Goal: Task Accomplishment & Management: Complete application form

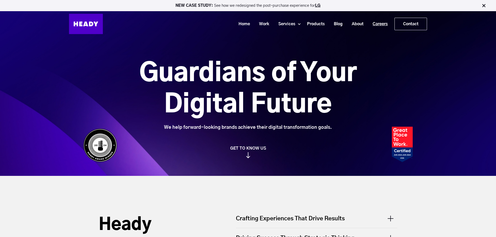
click at [379, 22] on link "Careers" at bounding box center [378, 24] width 24 height 10
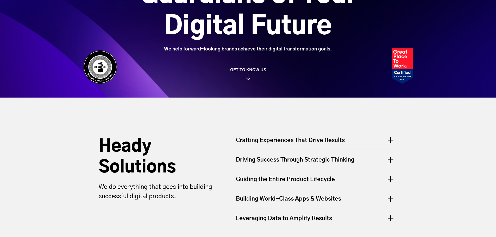
scroll to position [204, 0]
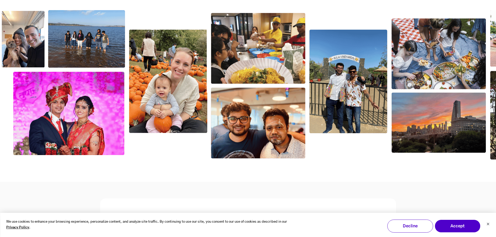
scroll to position [886, 0]
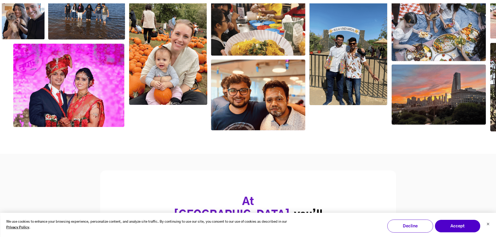
drag, startPoint x: 231, startPoint y: 95, endPoint x: 260, endPoint y: 94, distance: 28.7
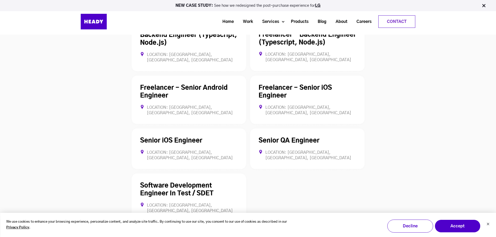
scroll to position [1382, 0]
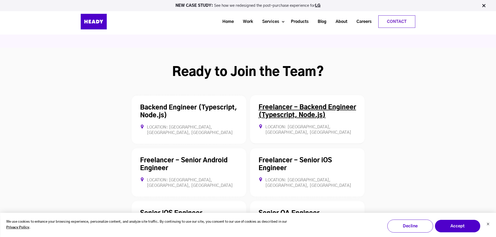
click at [316, 105] on link "Freelancer - Backend Engineer (Typescript, Node.js)" at bounding box center [308, 112] width 98 height 14
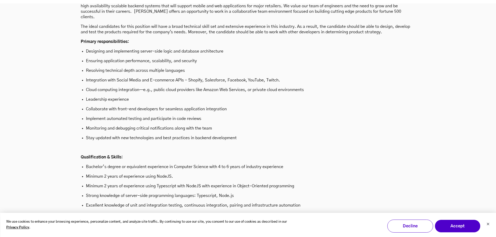
scroll to position [1514, 0]
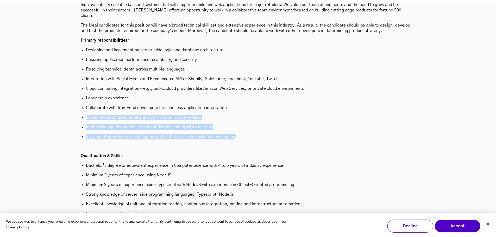
drag, startPoint x: 213, startPoint y: 102, endPoint x: 100, endPoint y: 79, distance: 116.0
click at [100, 79] on ul "Designing and implementing server-side logic and database architecture Ensuring…" at bounding box center [248, 93] width 335 height 92
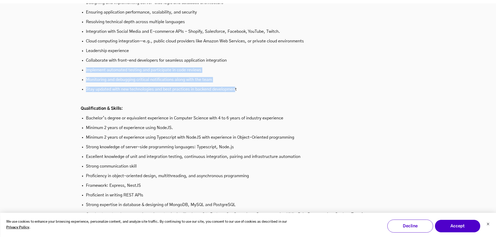
scroll to position [1566, 0]
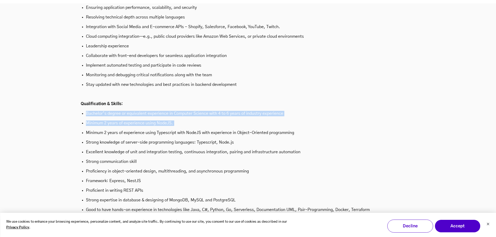
drag, startPoint x: 95, startPoint y: 83, endPoint x: 257, endPoint y: 96, distance: 162.6
click at [257, 111] on ul "Bachelor’s degree or equivalent experience in Computer Science with 4 to 6 year…" at bounding box center [248, 162] width 335 height 102
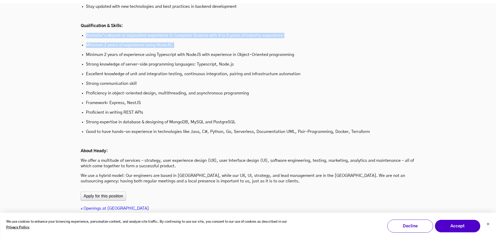
scroll to position [1696, 0]
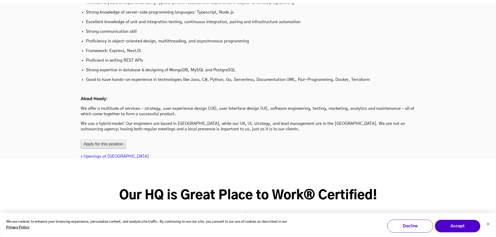
drag, startPoint x: 117, startPoint y: 111, endPoint x: 139, endPoint y: 107, distance: 22.1
click at [118, 140] on button "Apply for this position" at bounding box center [103, 144] width 45 height 9
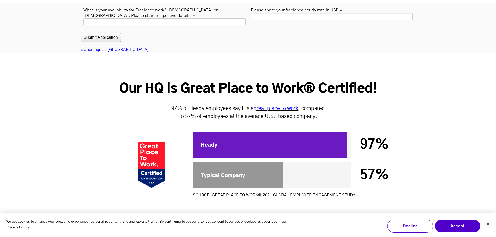
scroll to position [2087, 0]
